Goal: Information Seeking & Learning: Learn about a topic

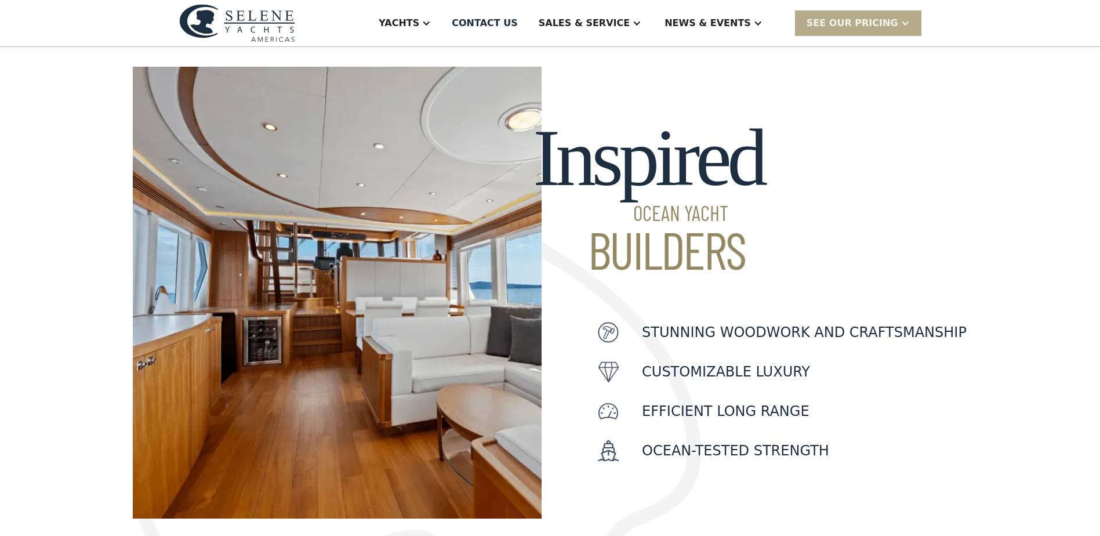
scroll to position [290, 0]
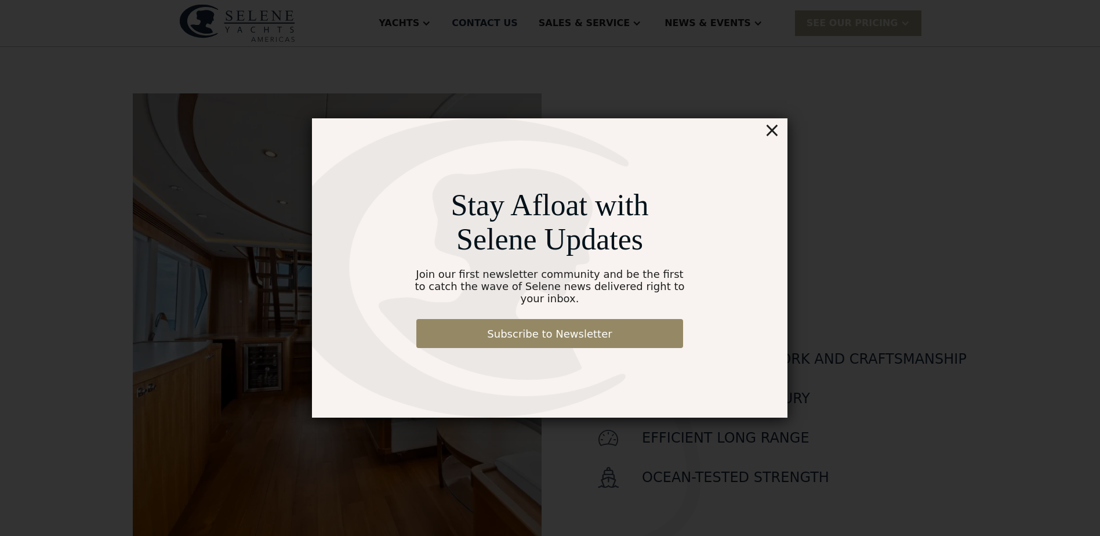
drag, startPoint x: 785, startPoint y: 132, endPoint x: 775, endPoint y: 137, distance: 10.6
click at [783, 132] on div "Stay Afloat with Selene Updates Join our first newsletter community and be the …" at bounding box center [550, 267] width 476 height 299
drag, startPoint x: 775, startPoint y: 137, endPoint x: 763, endPoint y: 140, distance: 12.4
click at [772, 138] on div "×" at bounding box center [772, 129] width 17 height 23
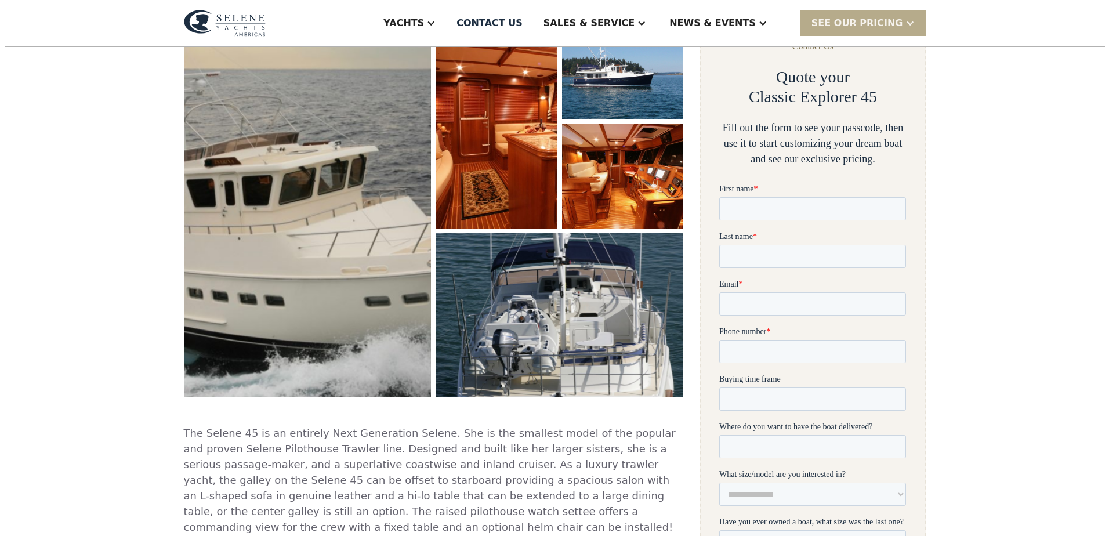
scroll to position [58, 0]
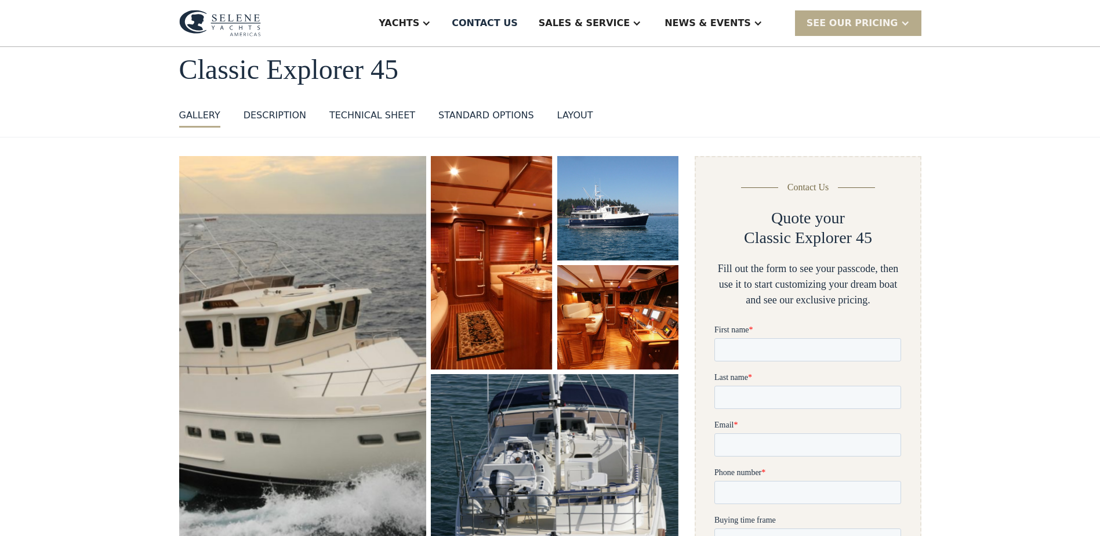
click at [496, 289] on img "open lightbox" at bounding box center [492, 263] width 122 height 214
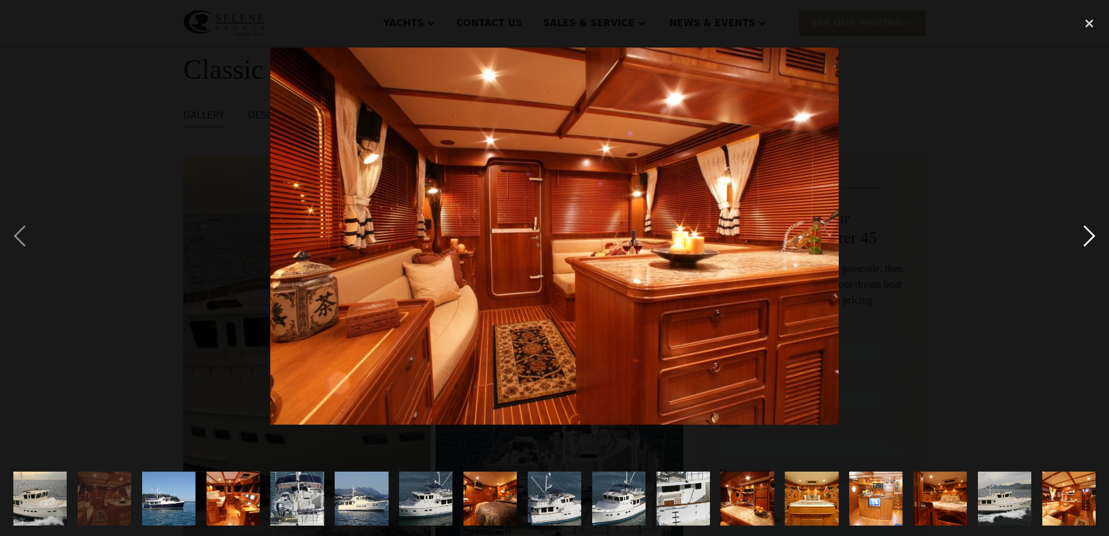
click at [1092, 239] on div "next image" at bounding box center [1088, 235] width 39 height 450
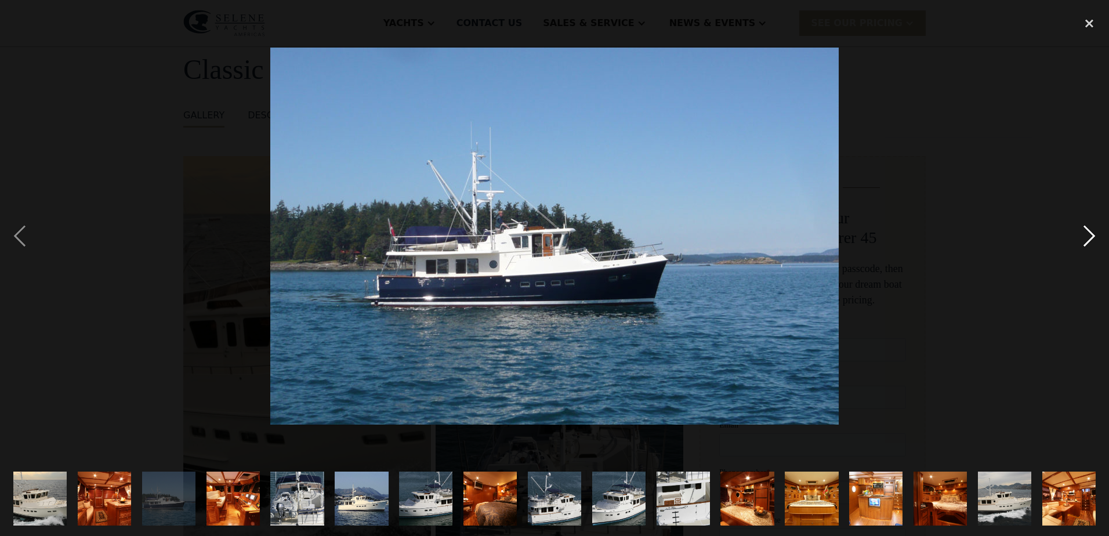
click at [1092, 239] on div "next image" at bounding box center [1088, 235] width 39 height 450
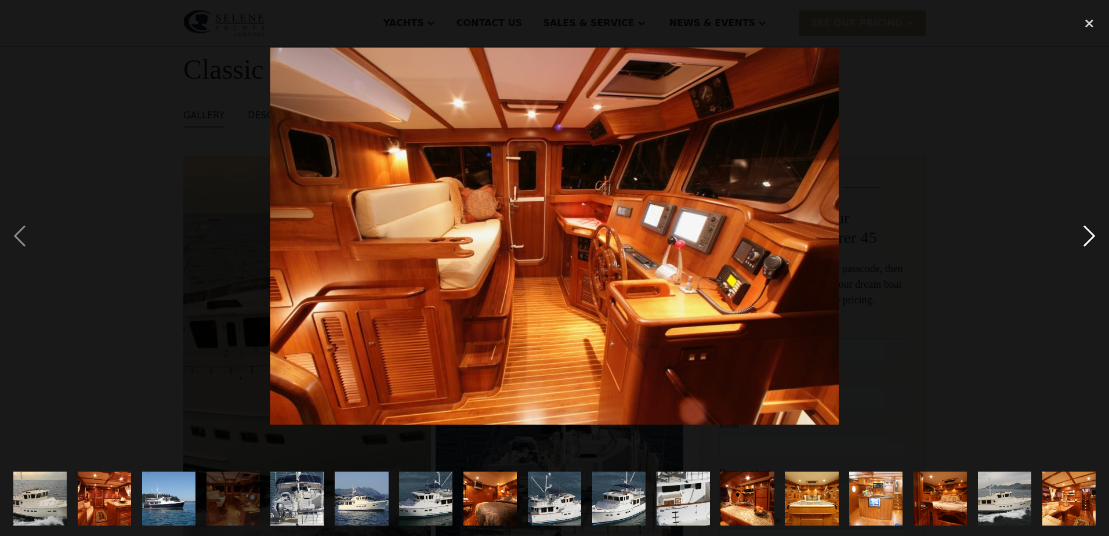
click at [1092, 239] on div "next image" at bounding box center [1088, 235] width 39 height 450
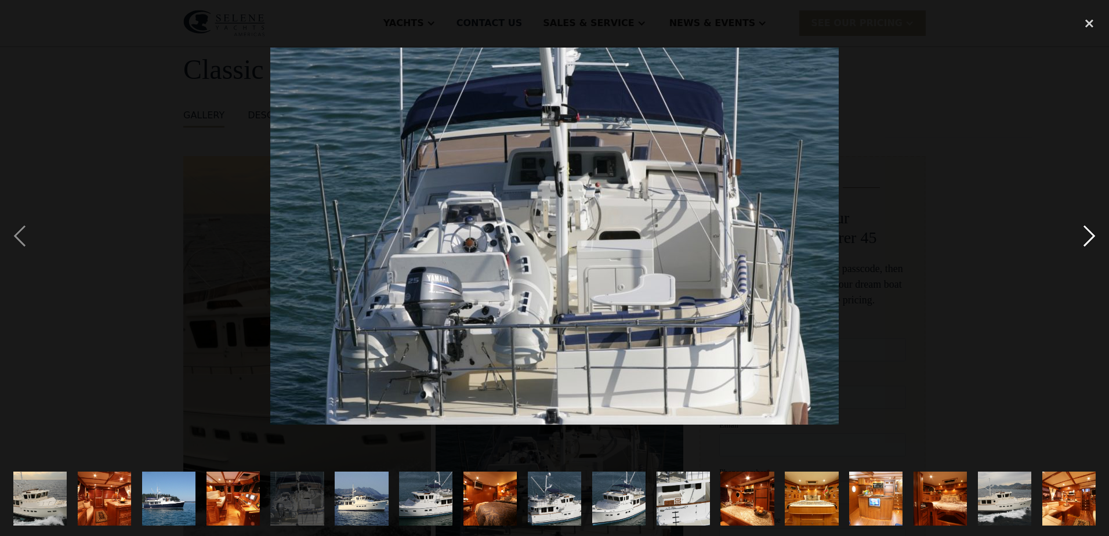
click at [1092, 239] on div "next image" at bounding box center [1088, 235] width 39 height 450
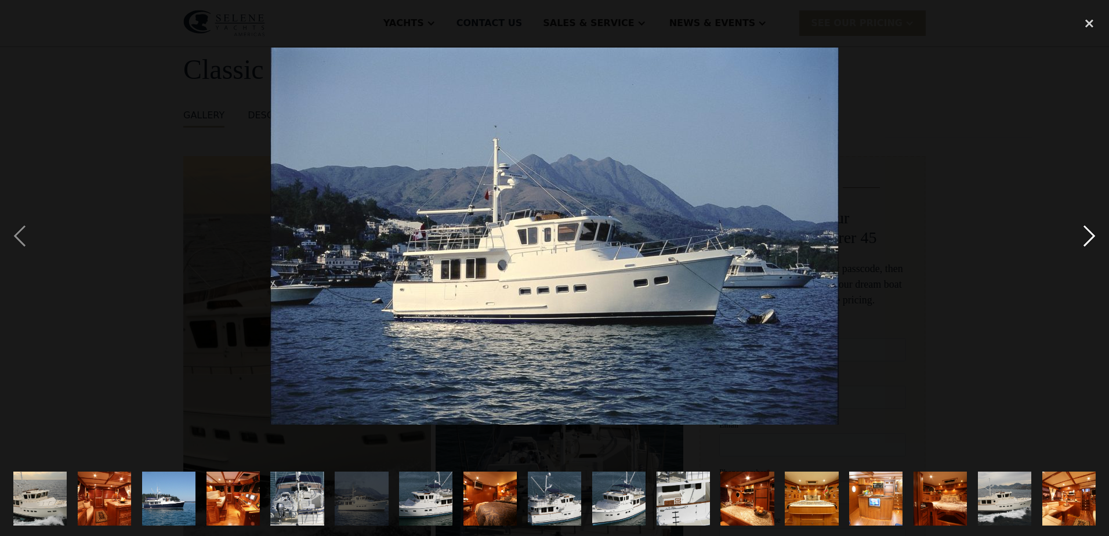
click at [1092, 239] on div "next image" at bounding box center [1088, 235] width 39 height 450
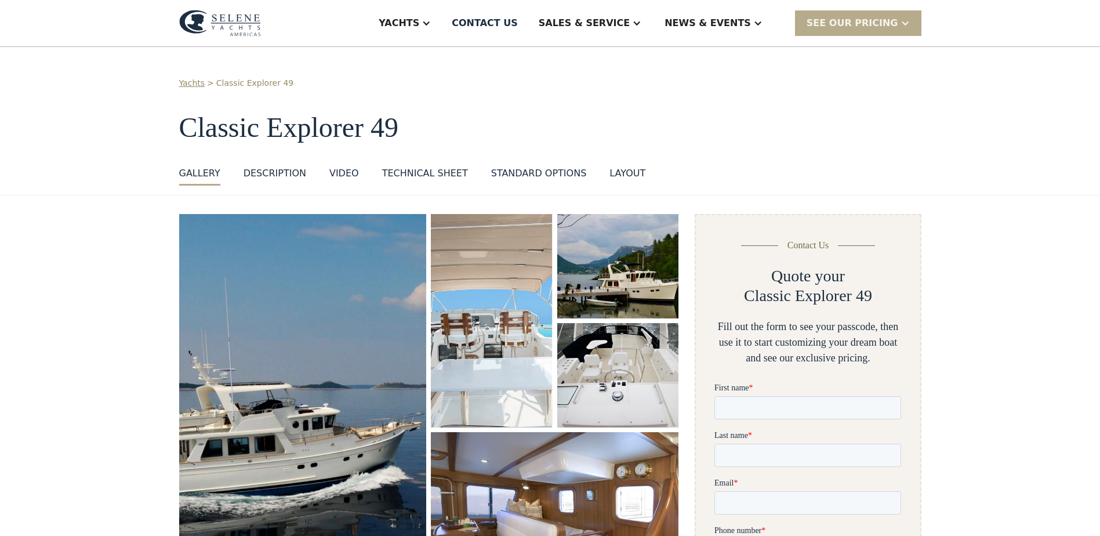
click at [347, 397] on img "open lightbox" at bounding box center [303, 412] width 256 height 409
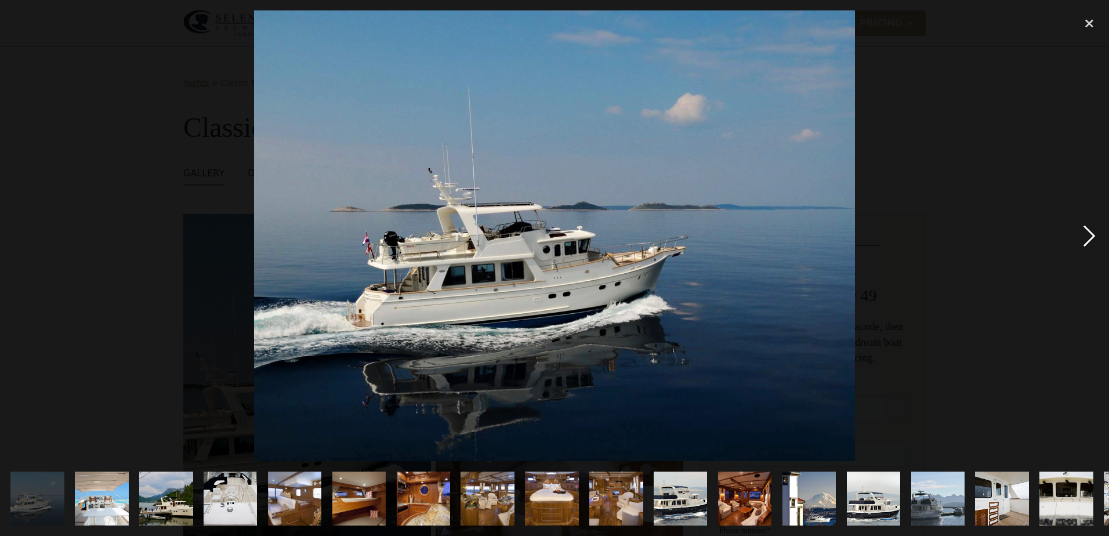
click at [1089, 237] on div "next image" at bounding box center [1088, 235] width 39 height 450
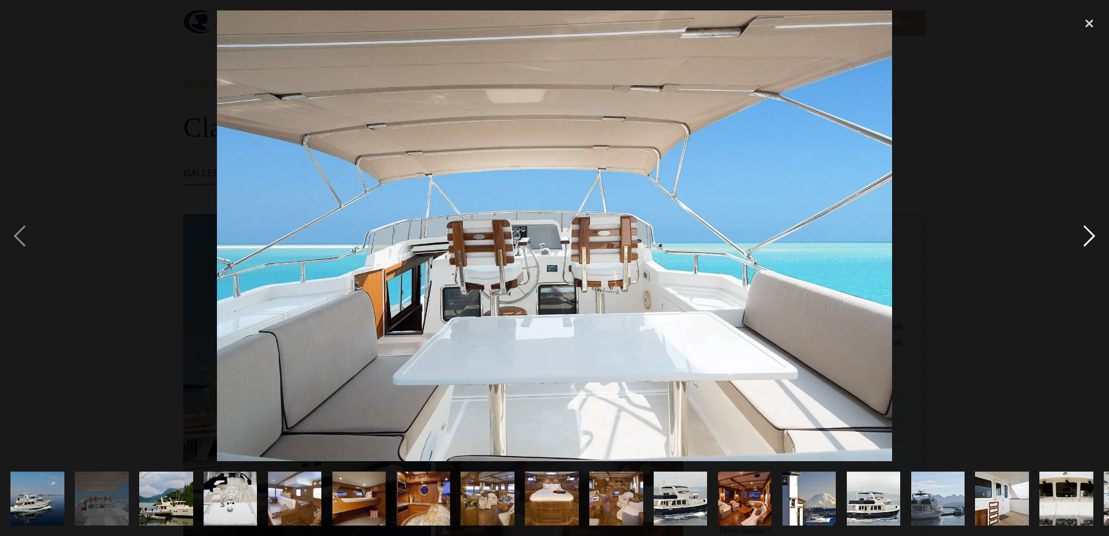
click at [1089, 237] on div "next image" at bounding box center [1088, 235] width 39 height 450
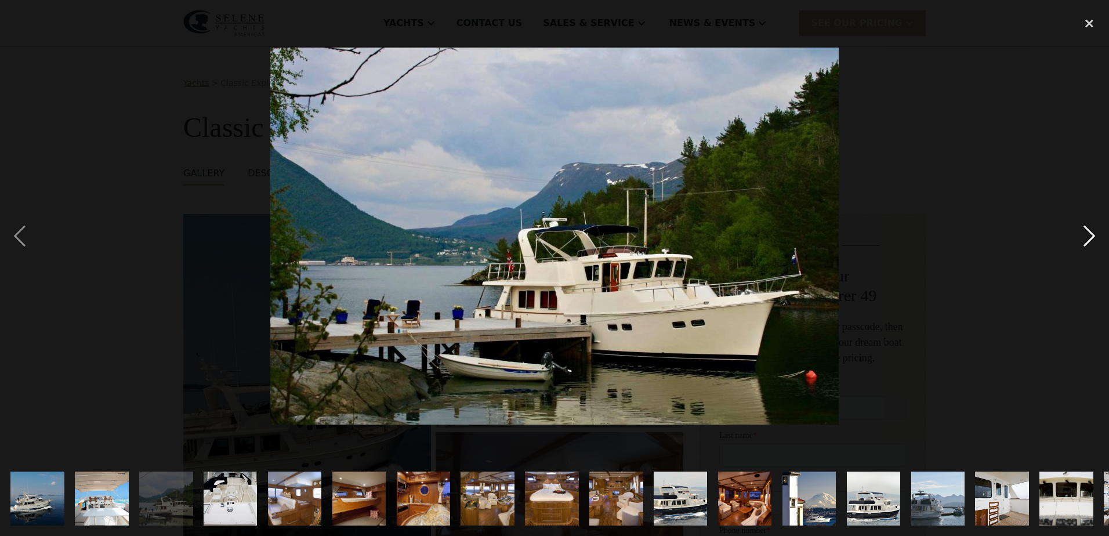
click at [1090, 240] on div "next image" at bounding box center [1088, 235] width 39 height 450
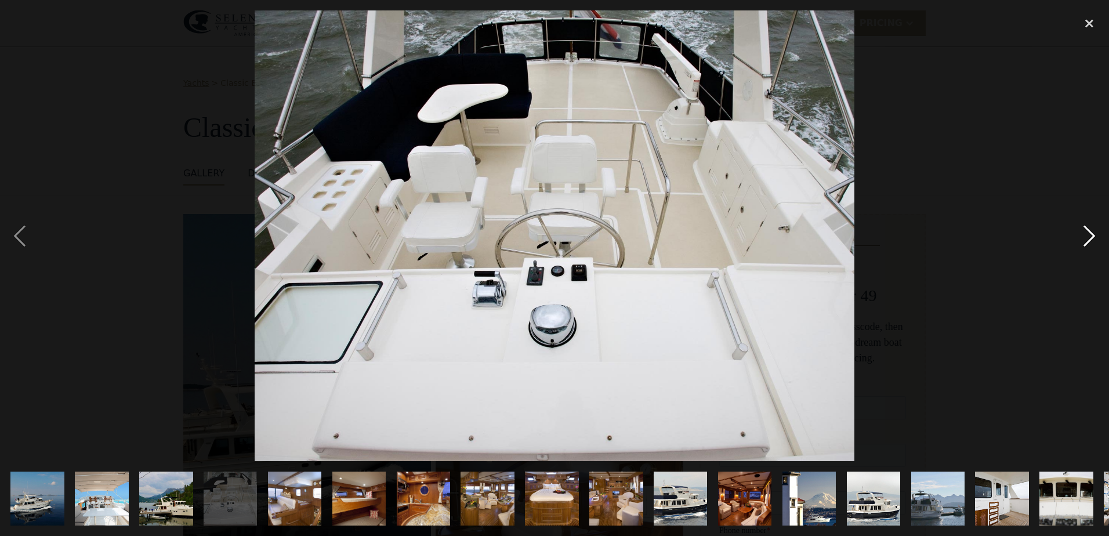
click at [1090, 240] on div "next image" at bounding box center [1088, 235] width 39 height 450
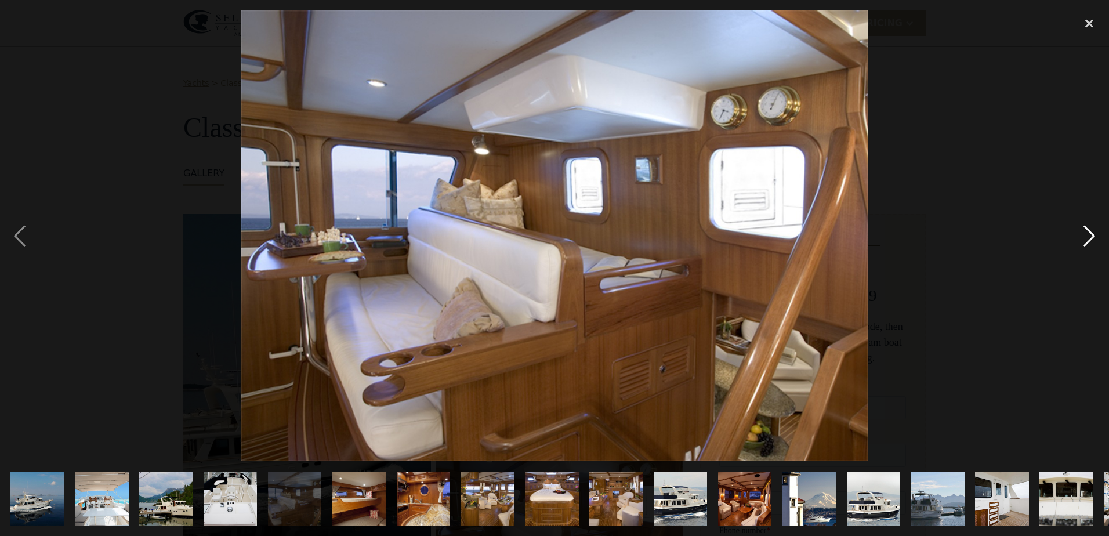
click at [1090, 240] on div "next image" at bounding box center [1088, 235] width 39 height 450
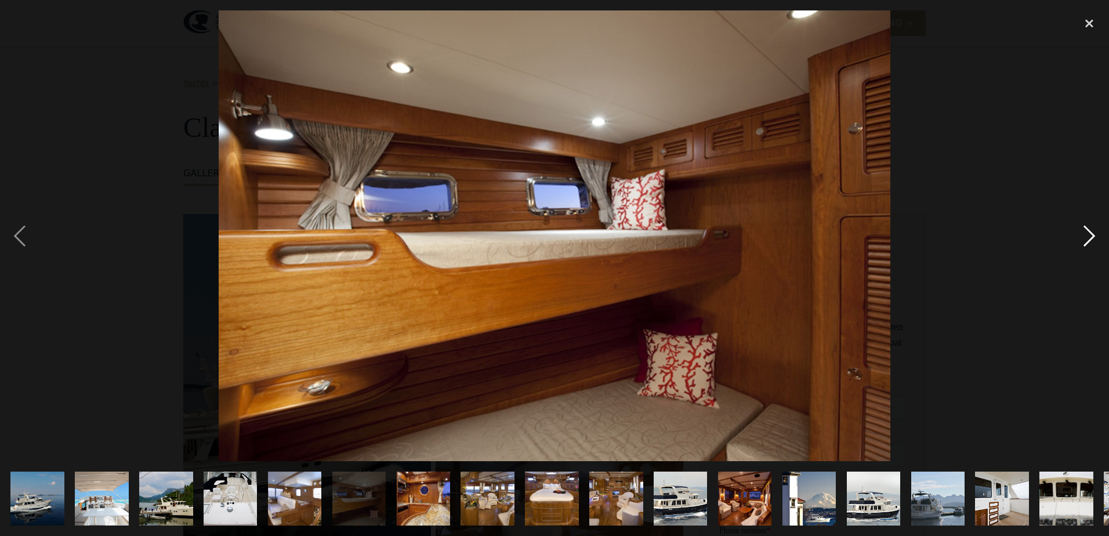
click at [1090, 240] on div "next image" at bounding box center [1088, 235] width 39 height 450
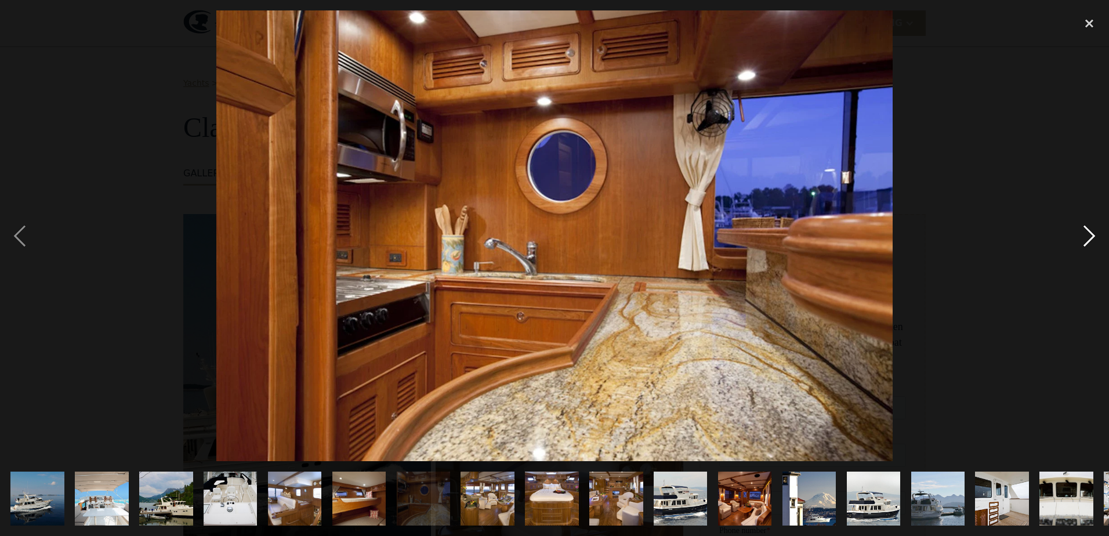
click at [1090, 240] on div "next image" at bounding box center [1088, 235] width 39 height 450
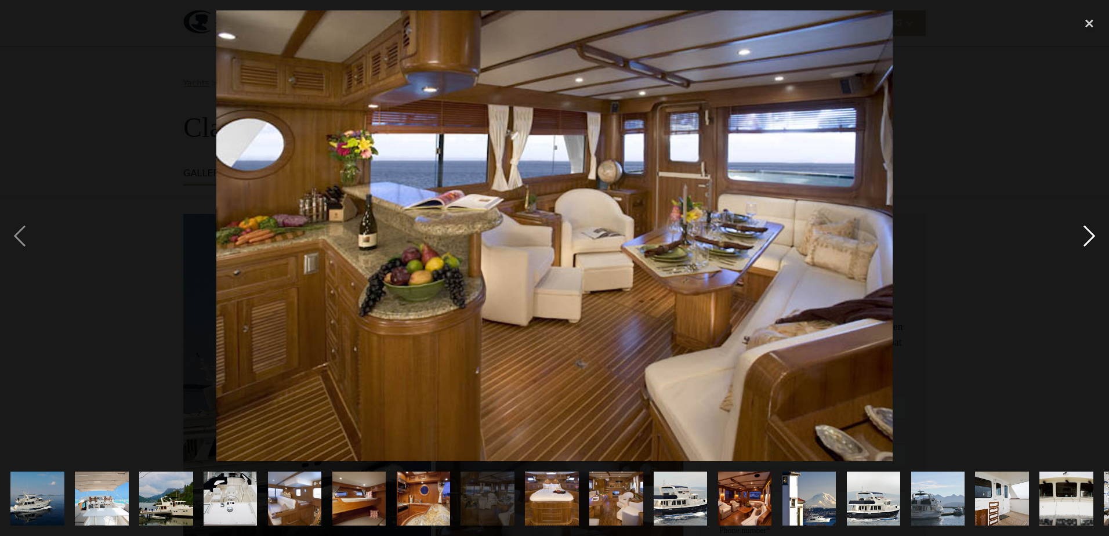
click at [1090, 240] on div "next image" at bounding box center [1088, 235] width 39 height 450
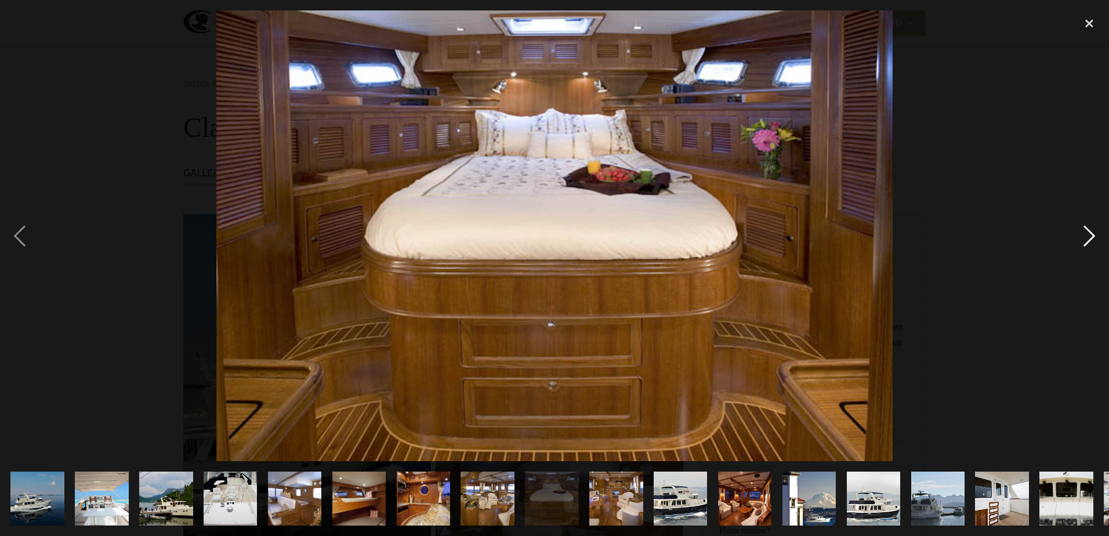
click at [1090, 240] on div "next image" at bounding box center [1088, 235] width 39 height 450
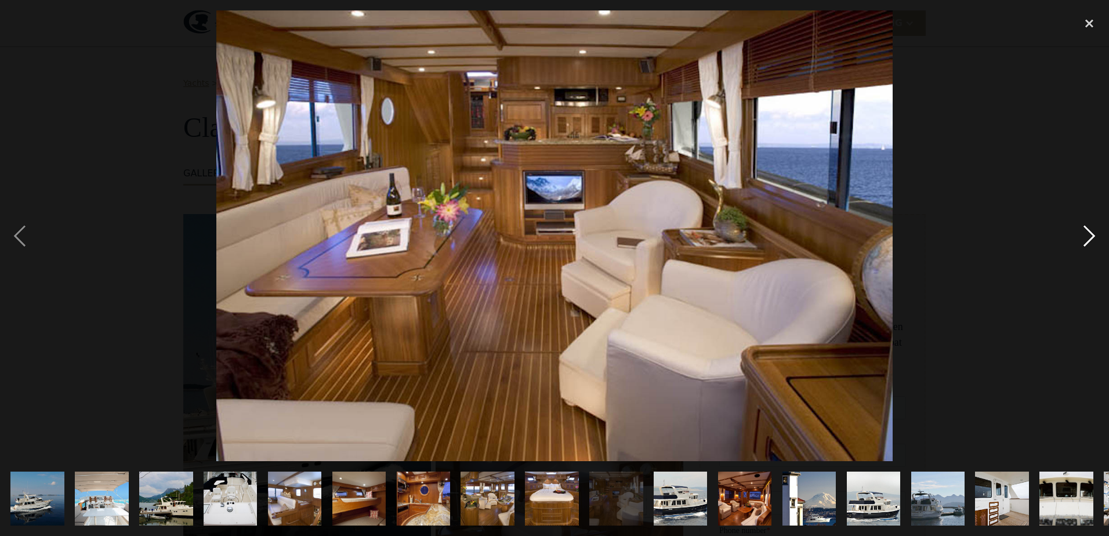
click at [1090, 240] on div "next image" at bounding box center [1088, 235] width 39 height 450
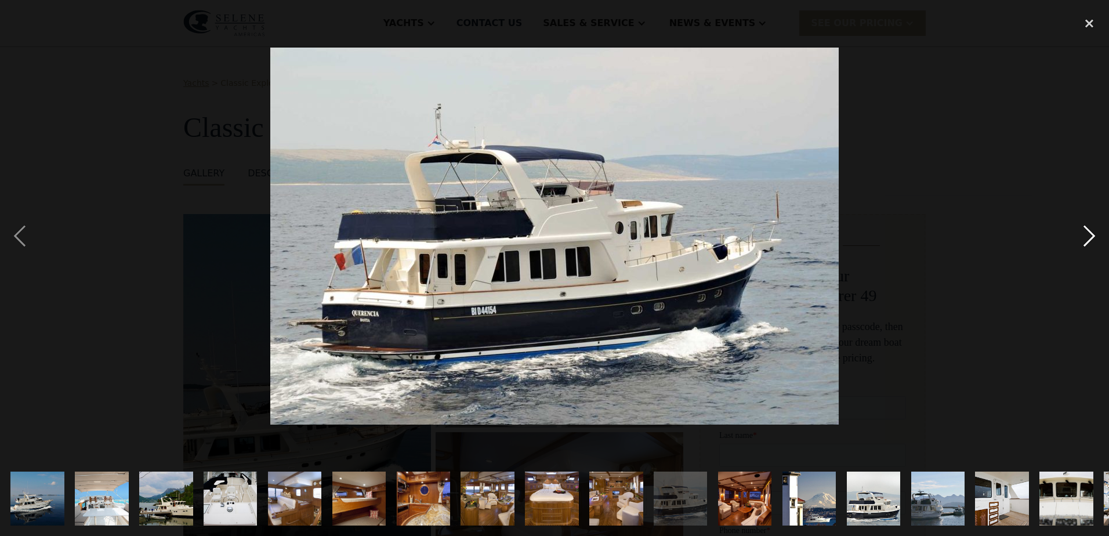
click at [1090, 240] on div "next image" at bounding box center [1088, 235] width 39 height 450
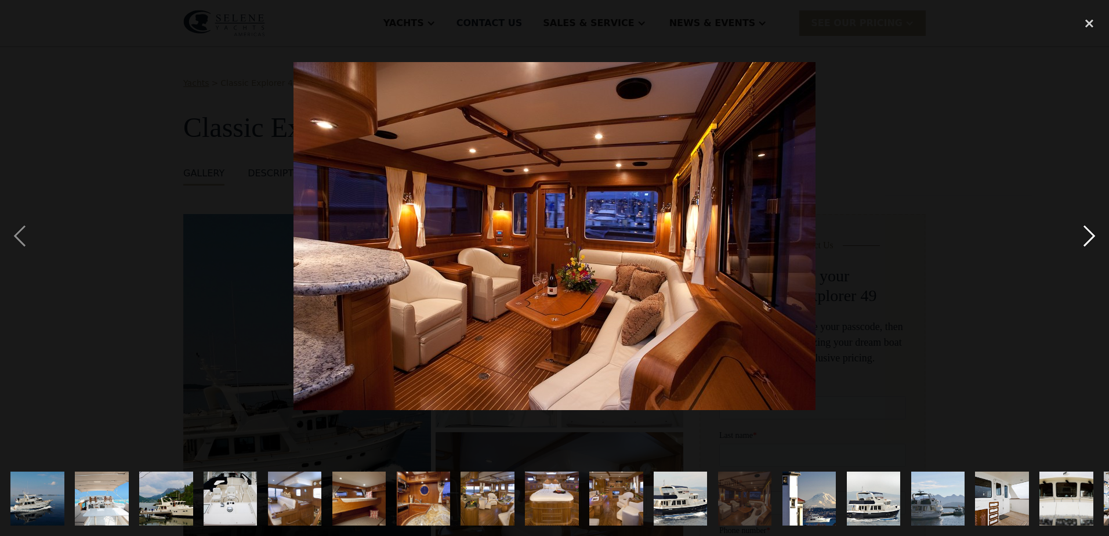
click at [1090, 240] on div "next image" at bounding box center [1088, 235] width 39 height 450
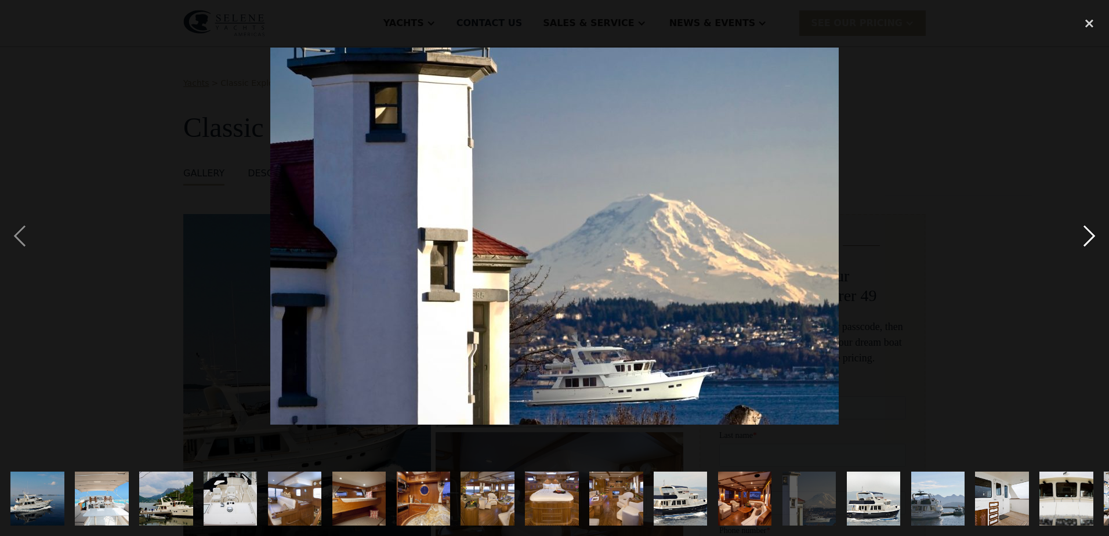
click at [1090, 240] on div "next image" at bounding box center [1088, 235] width 39 height 450
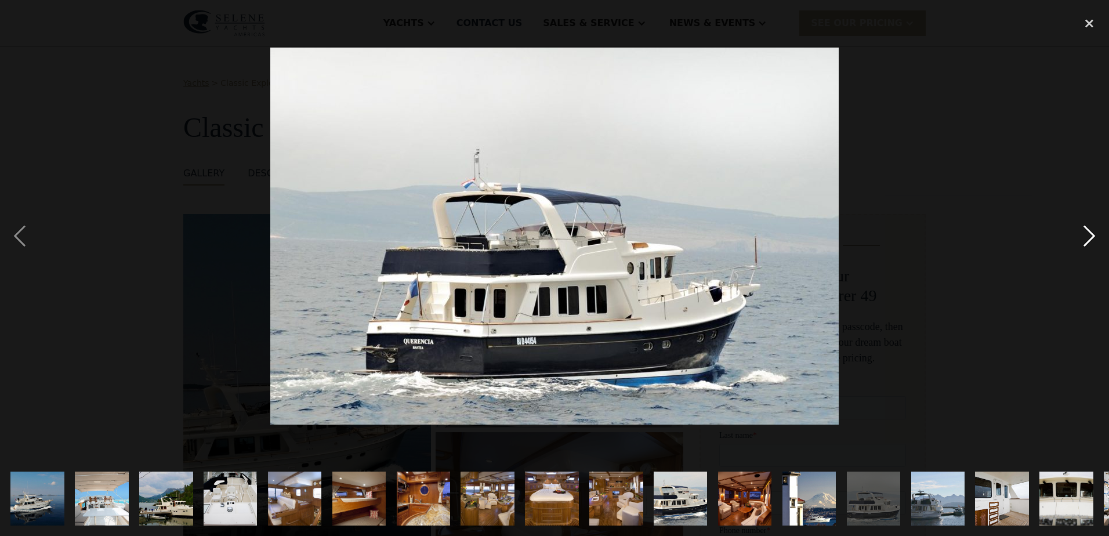
click at [1090, 240] on div "next image" at bounding box center [1088, 235] width 39 height 450
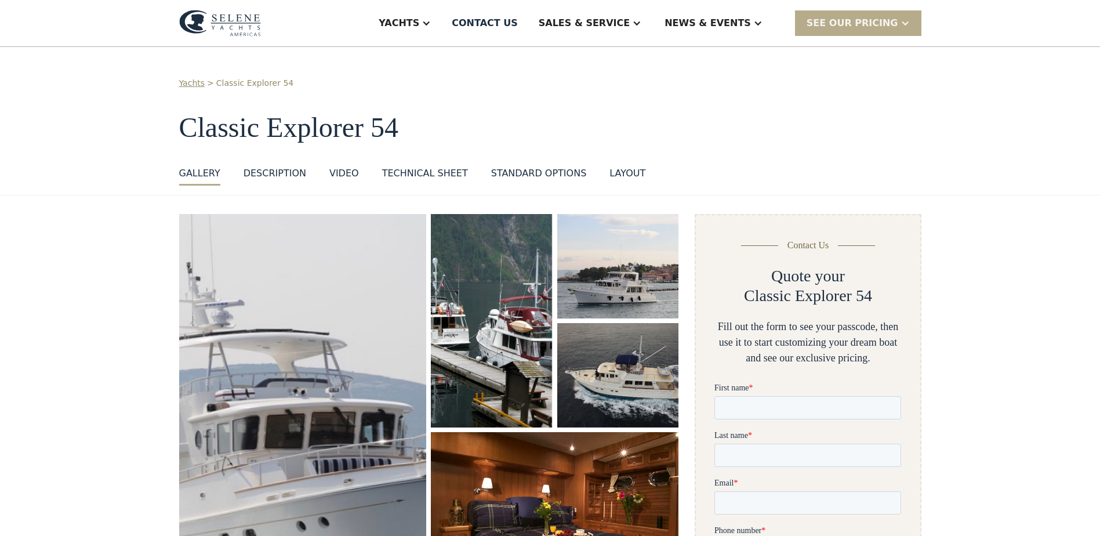
click at [265, 390] on img "open lightbox" at bounding box center [303, 416] width 263 height 428
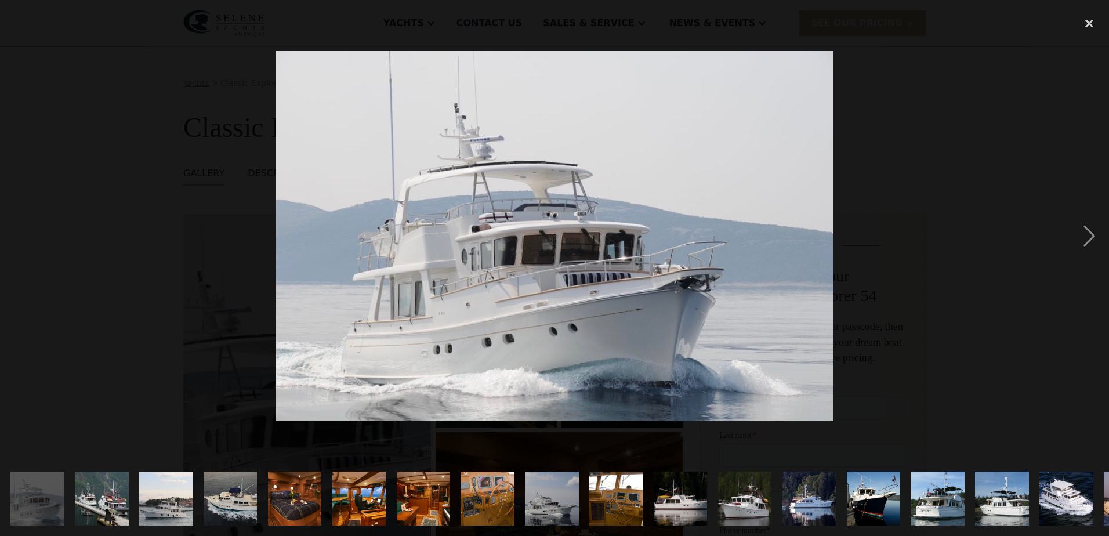
click at [1066, 233] on div at bounding box center [554, 235] width 1109 height 450
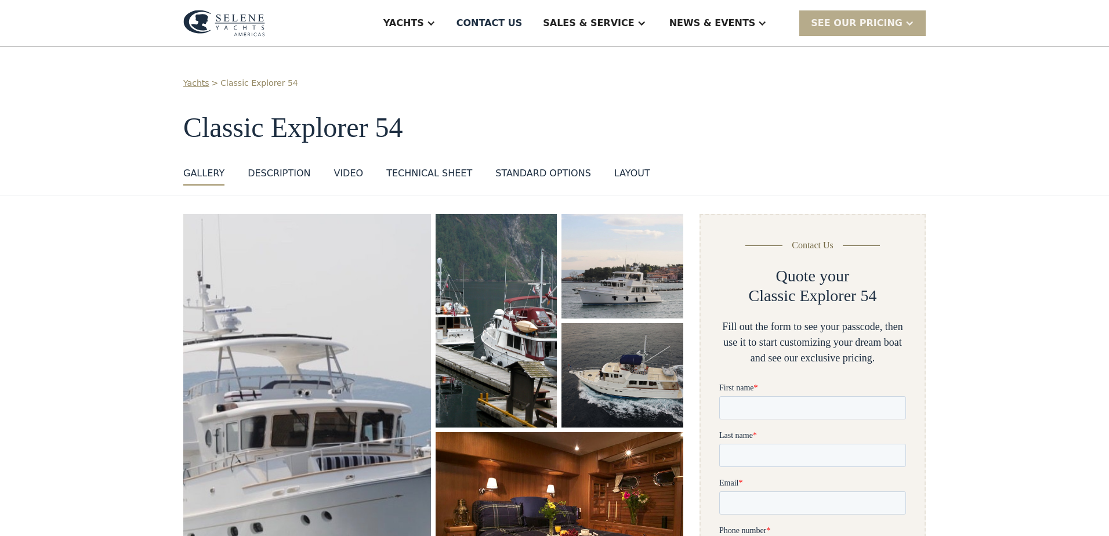
scroll to position [82, 0]
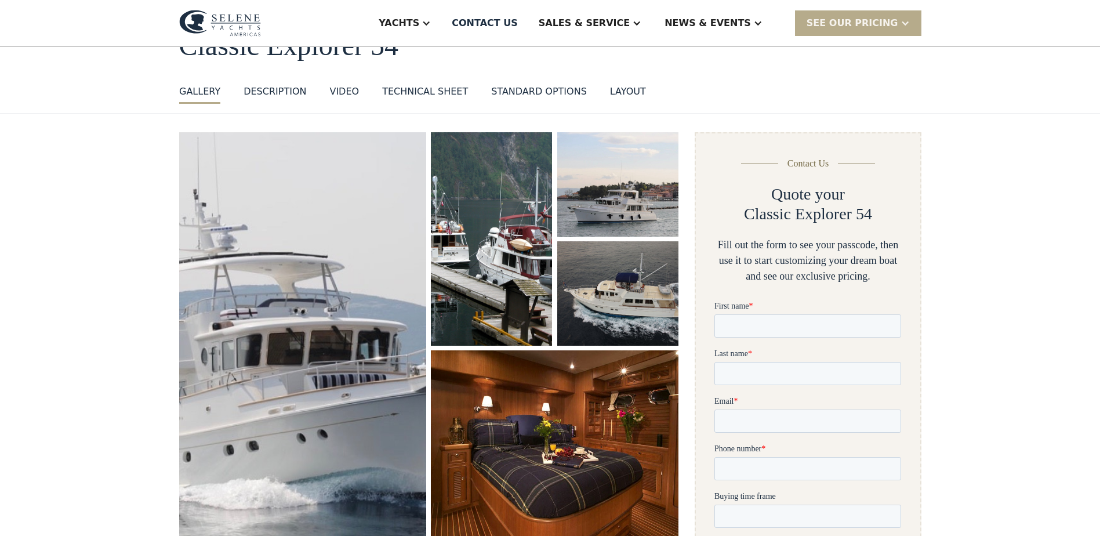
click at [623, 250] on img "open lightbox" at bounding box center [618, 294] width 124 height 106
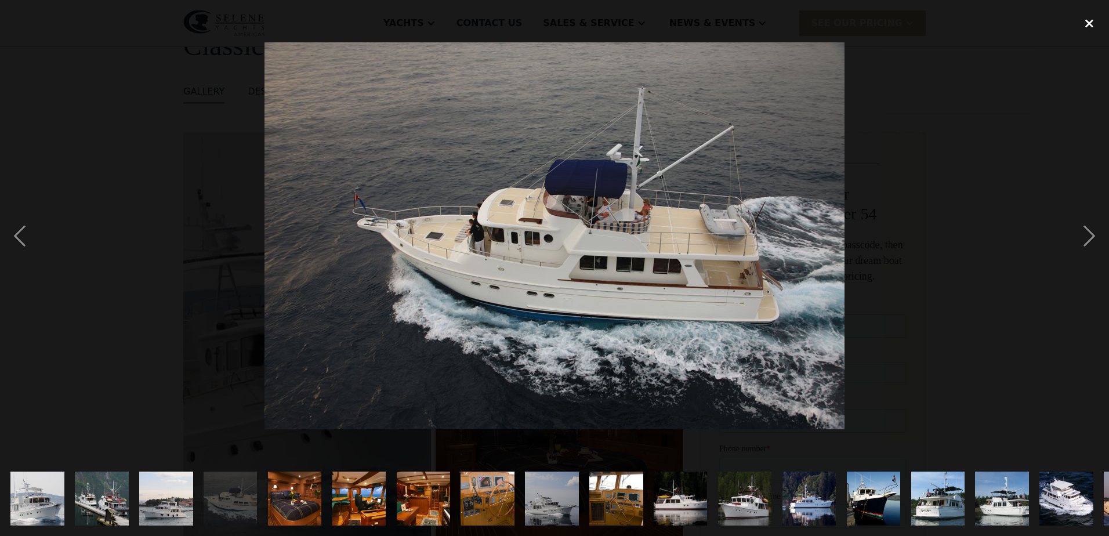
drag, startPoint x: 1085, startPoint y: 24, endPoint x: 951, endPoint y: 202, distance: 222.8
click at [1086, 25] on div "close lightbox" at bounding box center [1088, 23] width 39 height 26
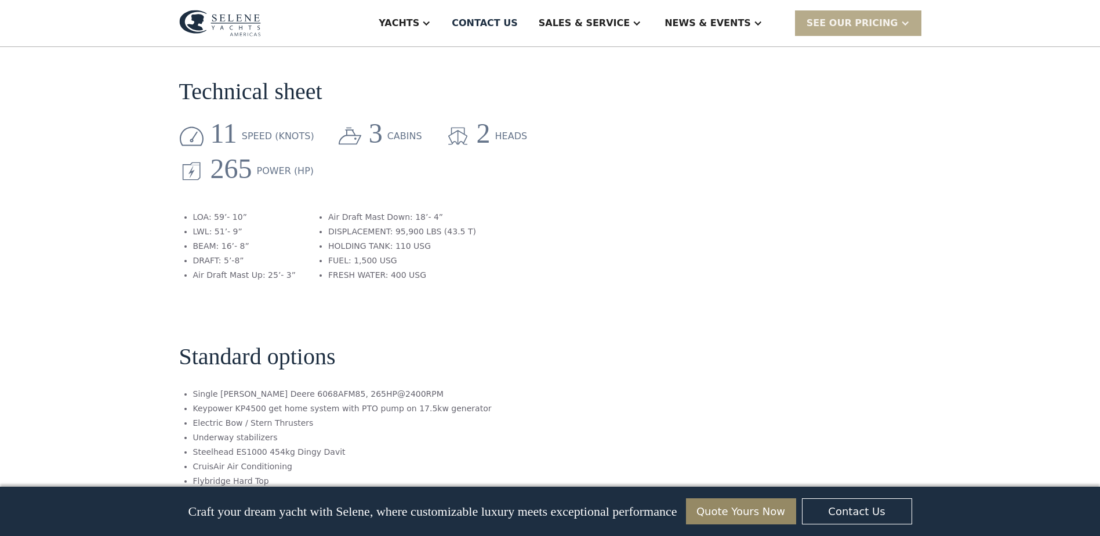
scroll to position [1358, 0]
